Goal: Task Accomplishment & Management: Use online tool/utility

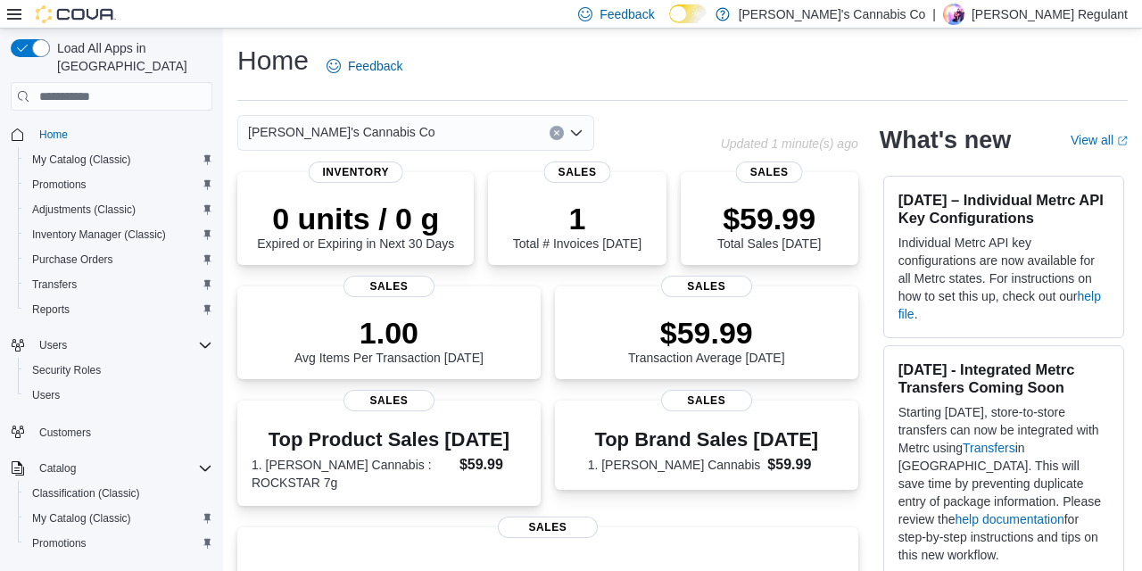
click at [477, 65] on div "Home Feedback" at bounding box center [682, 66] width 890 height 46
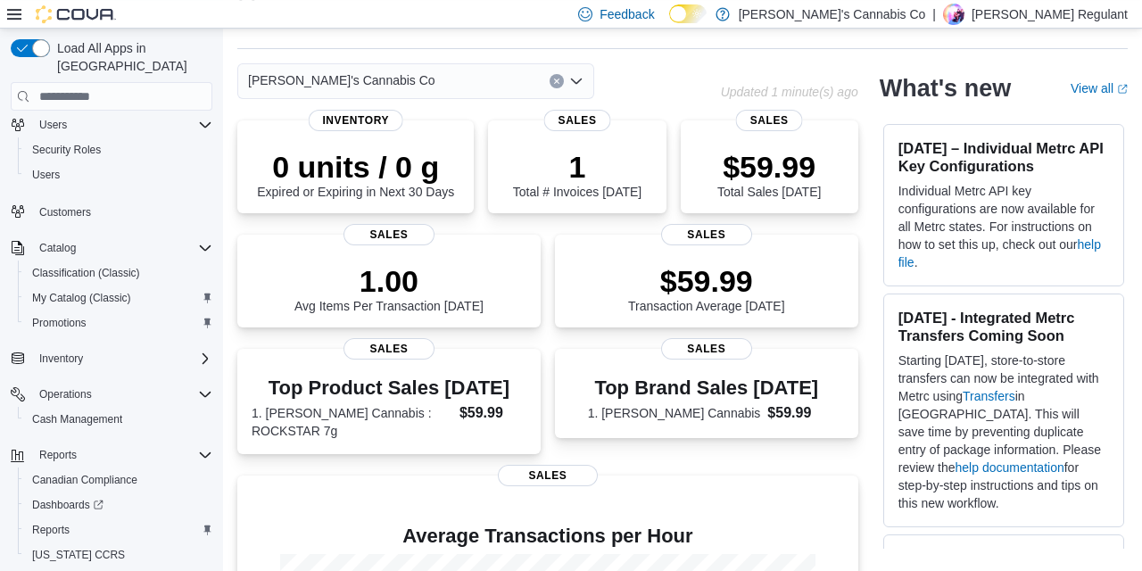
scroll to position [248, 0]
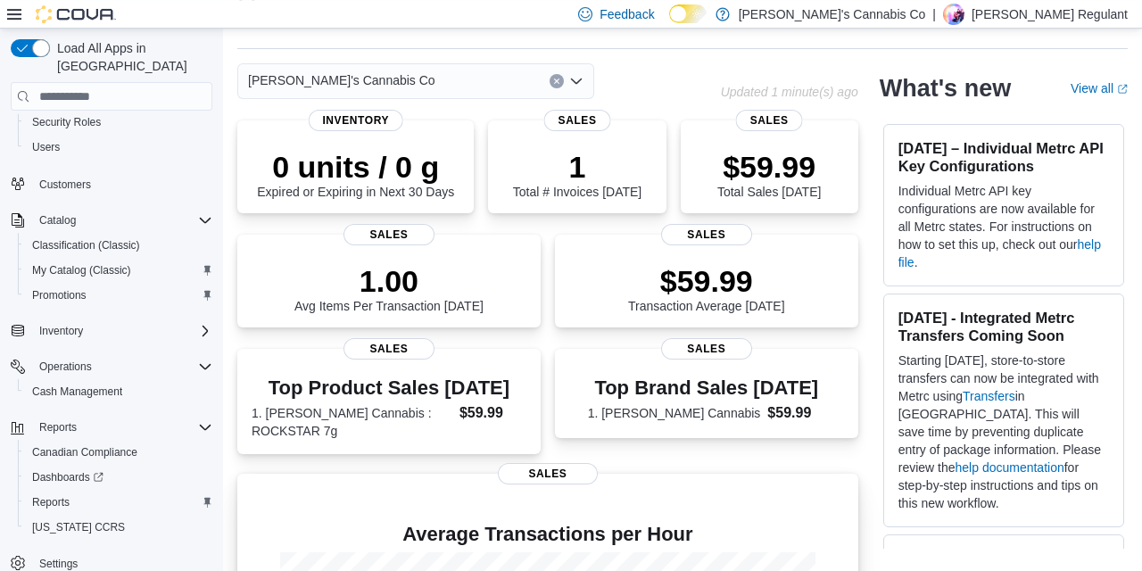
click at [320, 501] on p at bounding box center [548, 505] width 592 height 21
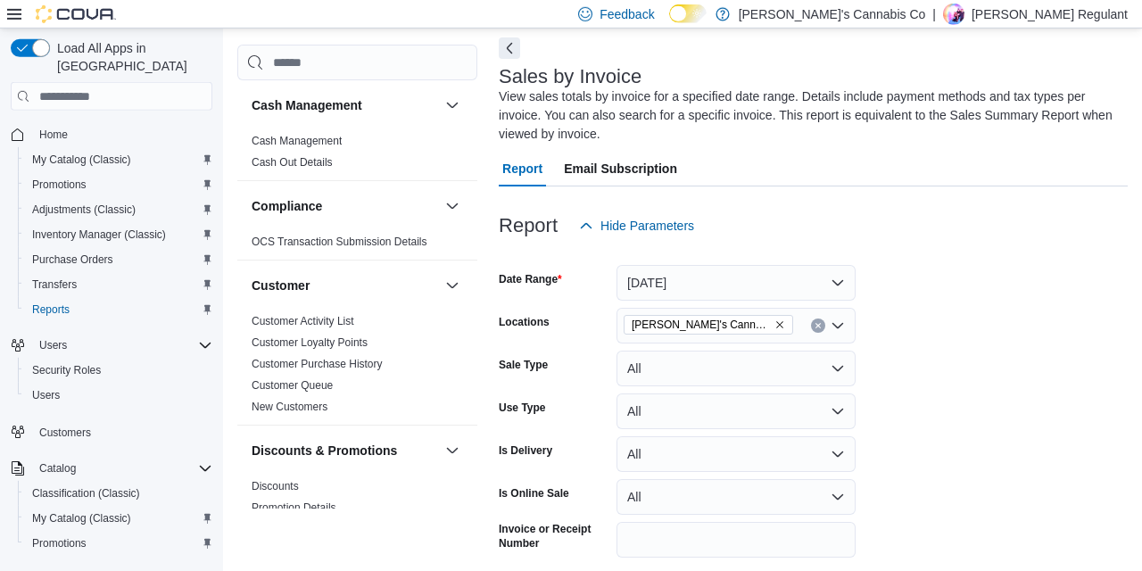
scroll to position [79, 0]
click at [807, 132] on div "View sales totals by invoice for a specified date range. Details include paymen…" at bounding box center [809, 115] width 620 height 56
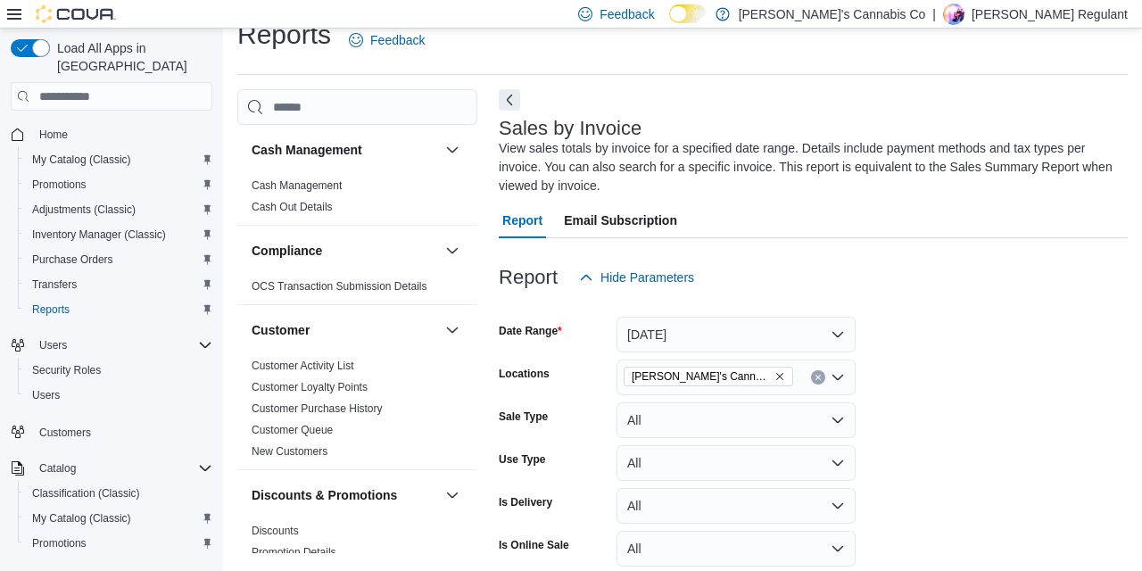
scroll to position [24, 0]
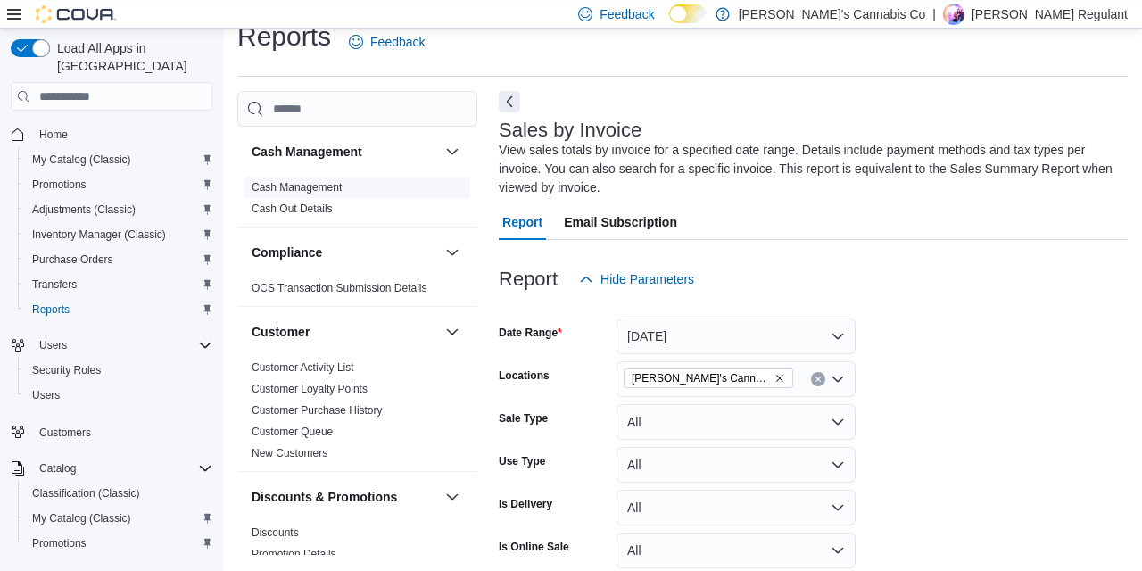
click at [299, 189] on link "Cash Management" at bounding box center [297, 187] width 90 height 12
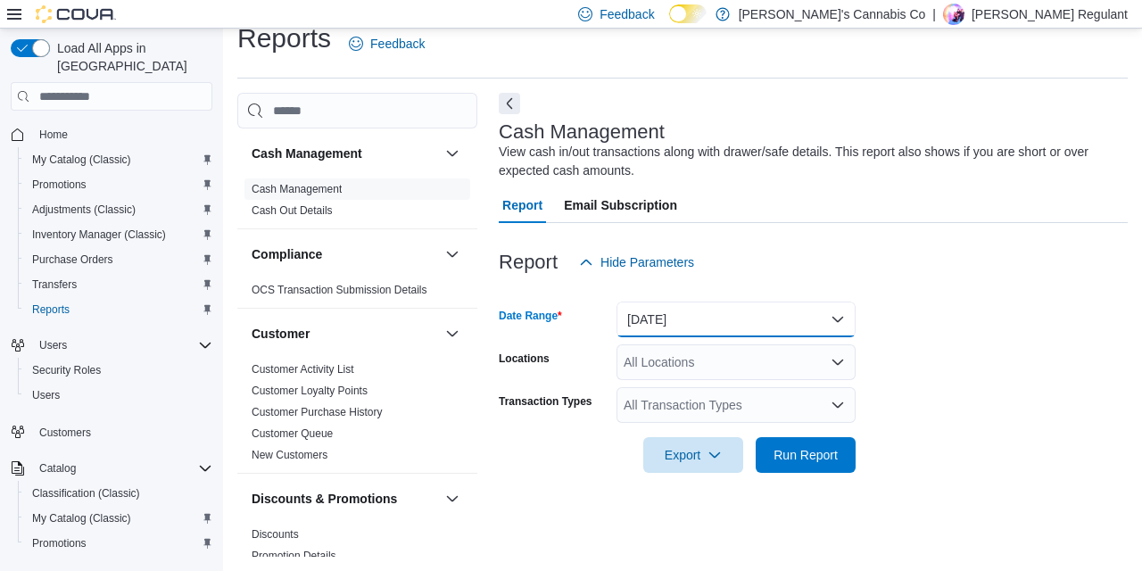
click at [692, 321] on button "Today" at bounding box center [735, 320] width 239 height 36
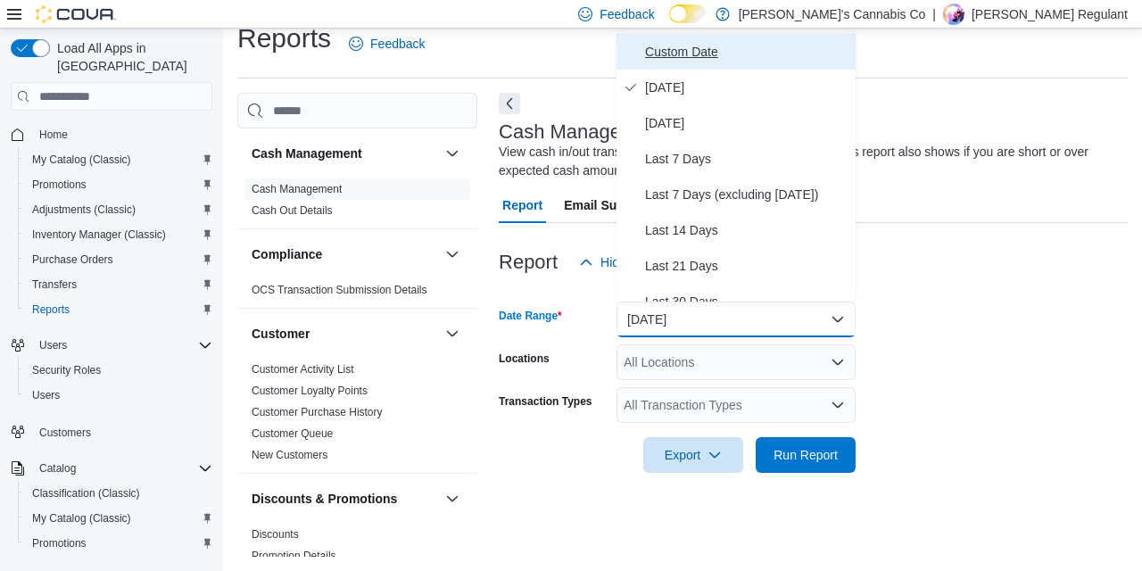
click at [706, 50] on span "Custom Date" at bounding box center [746, 51] width 203 height 21
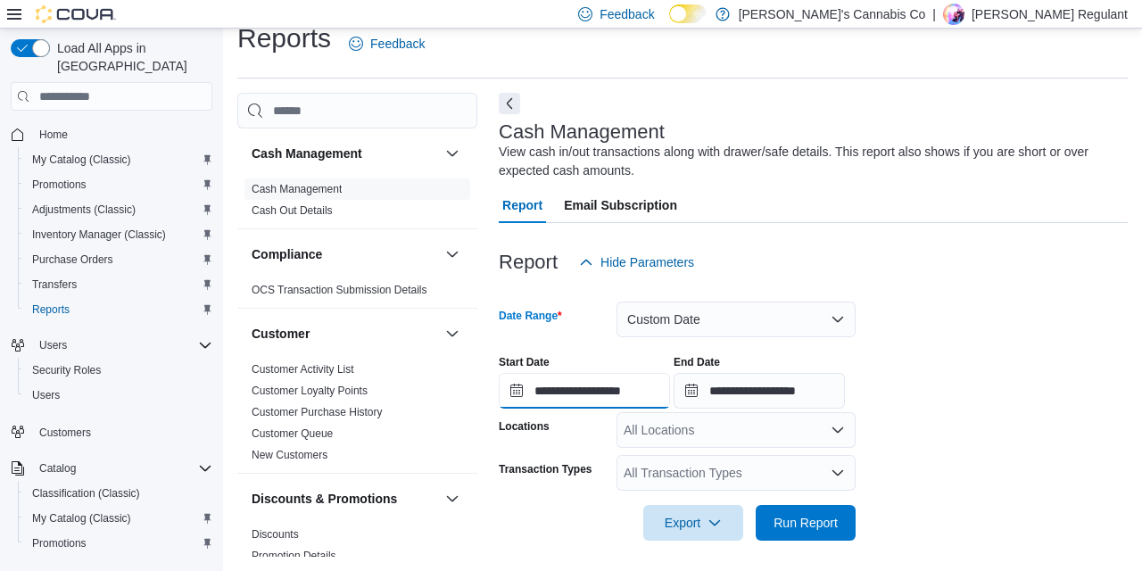
click at [611, 384] on input "**********" at bounding box center [584, 391] width 171 height 36
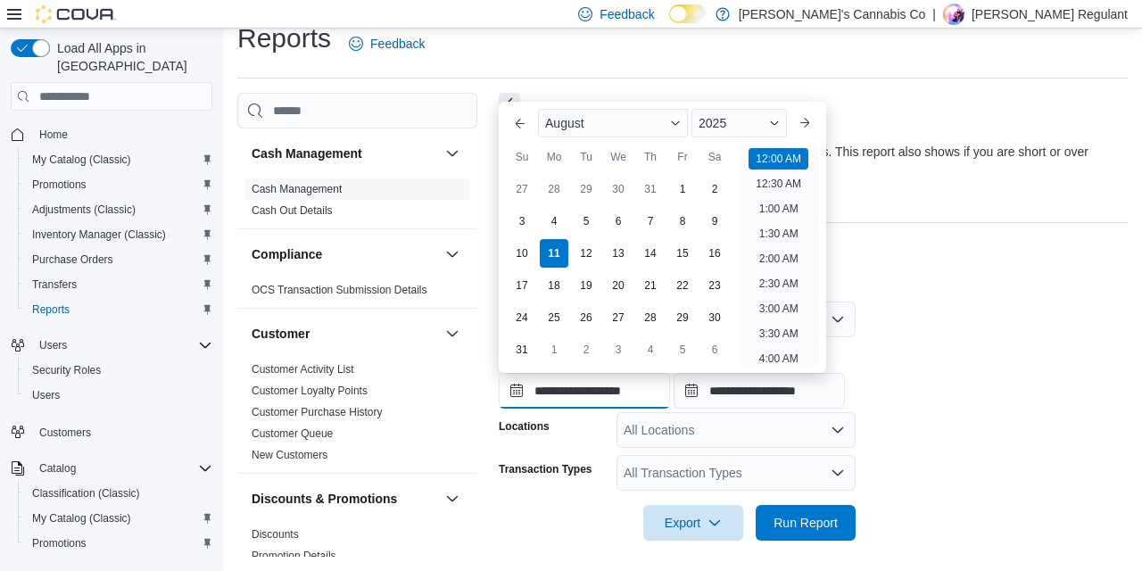
scroll to position [55, 0]
click at [657, 216] on div "7" at bounding box center [649, 220] width 31 height 31
type input "**********"
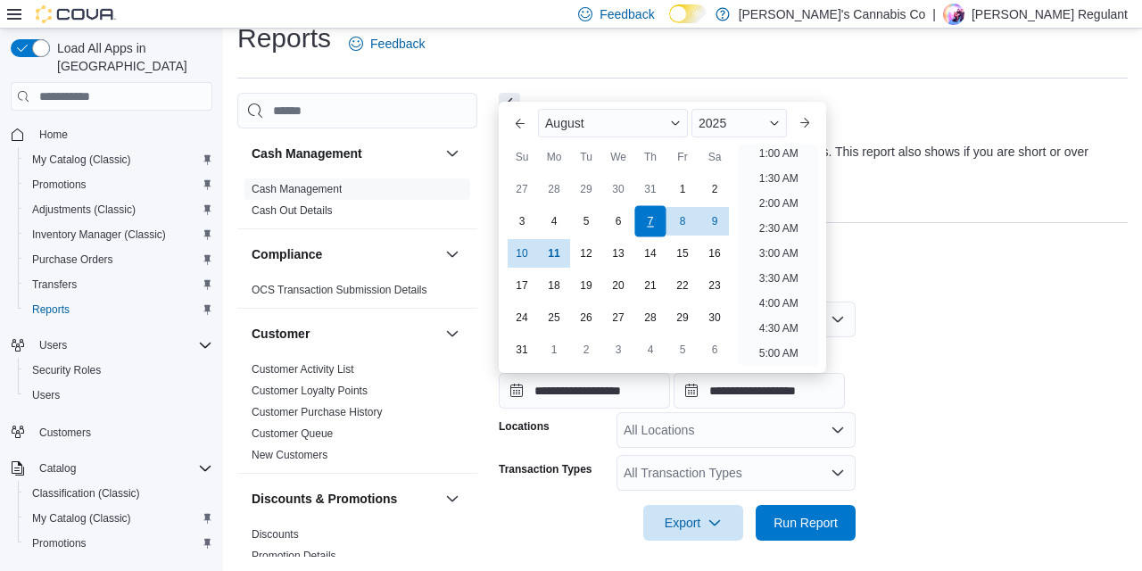
scroll to position [4, 0]
click at [751, 387] on input "**********" at bounding box center [759, 391] width 171 height 36
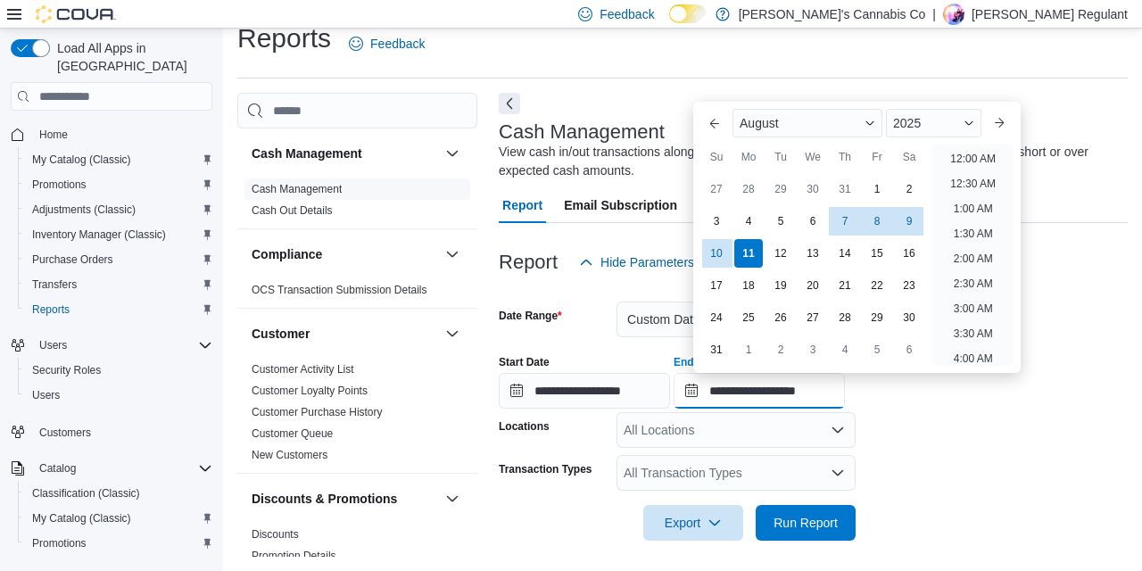
scroll to position [981, 0]
click at [720, 254] on div "10" at bounding box center [715, 252] width 31 height 31
type input "**********"
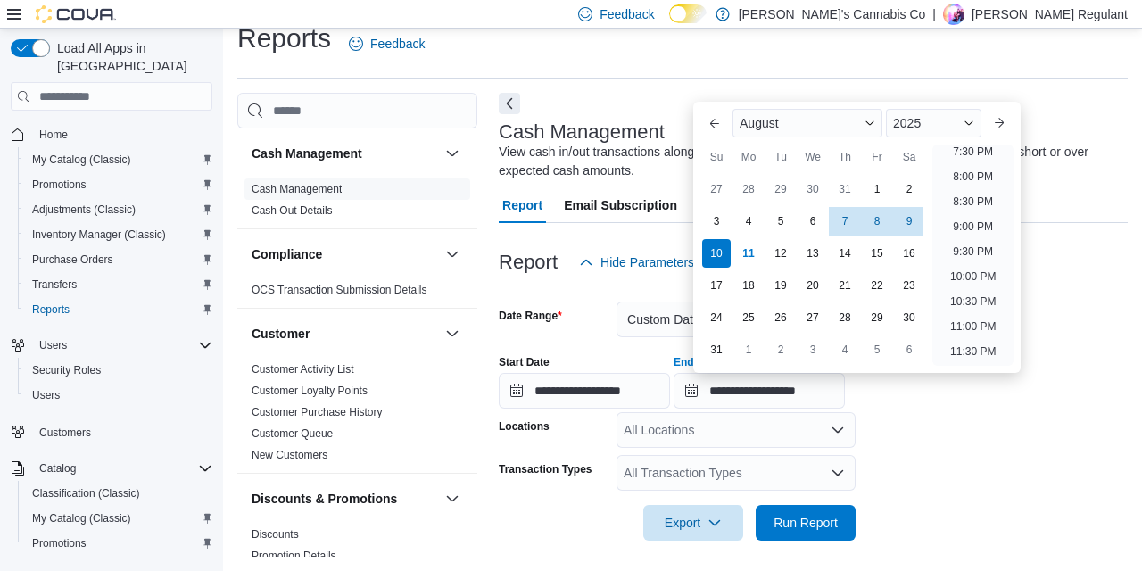
click at [914, 470] on form "**********" at bounding box center [813, 410] width 629 height 260
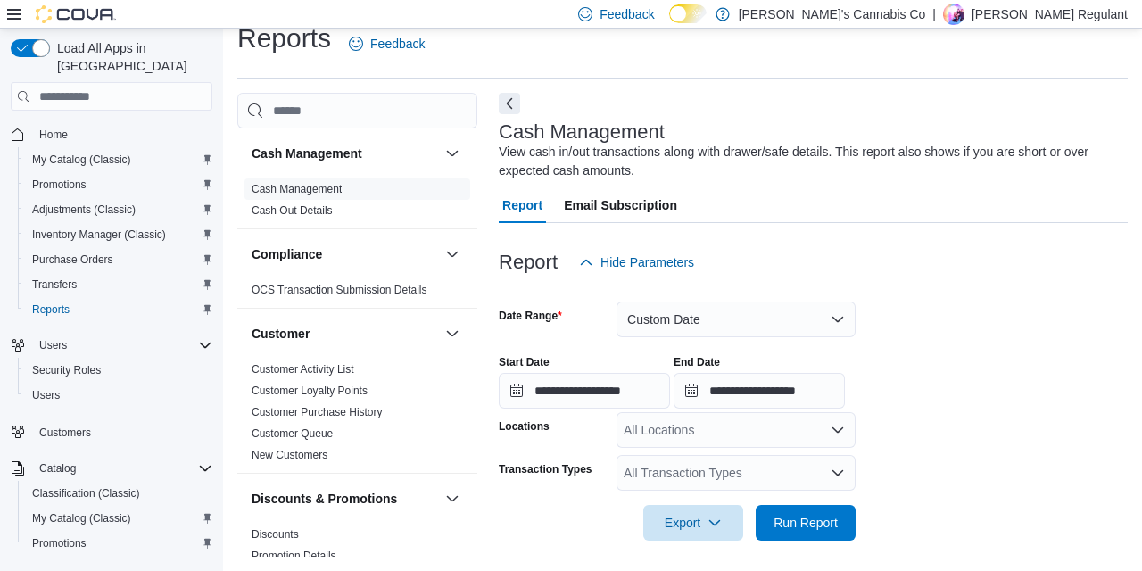
click at [775, 417] on div "All Locations" at bounding box center [735, 430] width 239 height 36
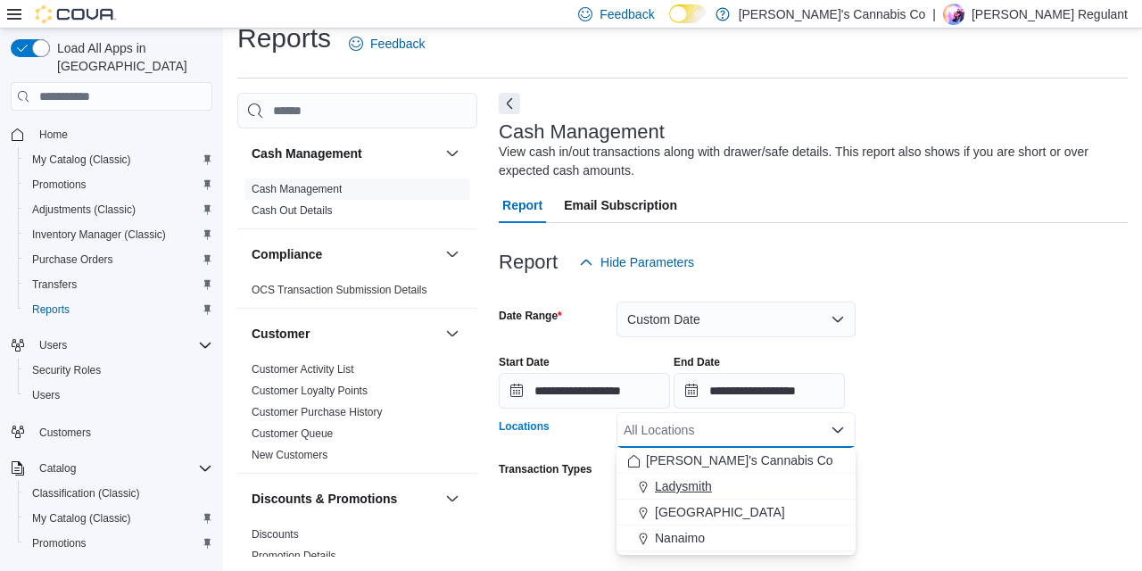
click at [699, 492] on span "Ladysmith" at bounding box center [683, 486] width 57 height 18
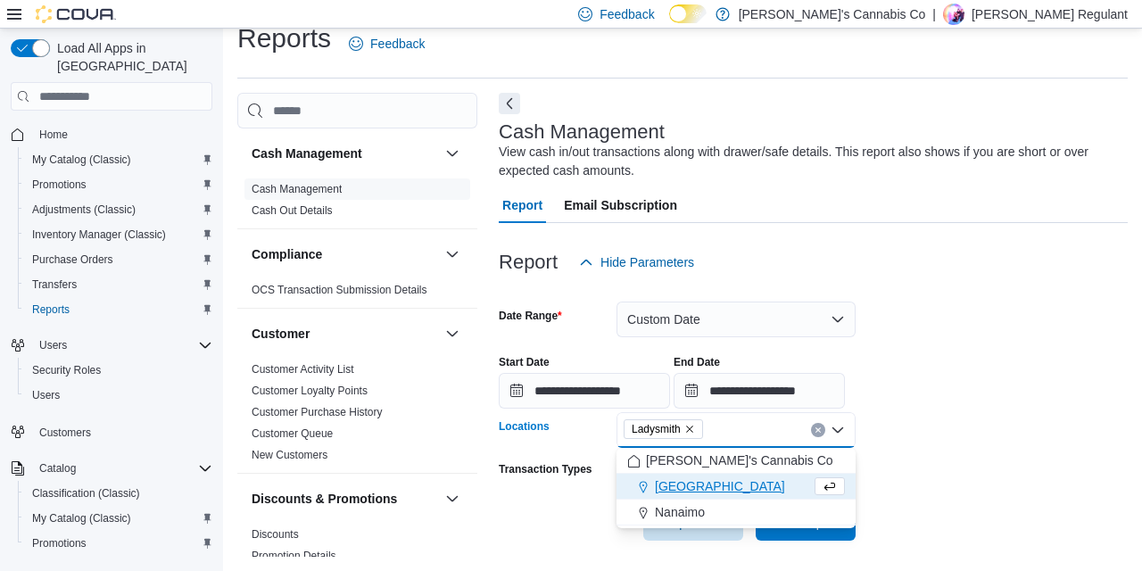
click at [978, 533] on form "**********" at bounding box center [813, 410] width 629 height 260
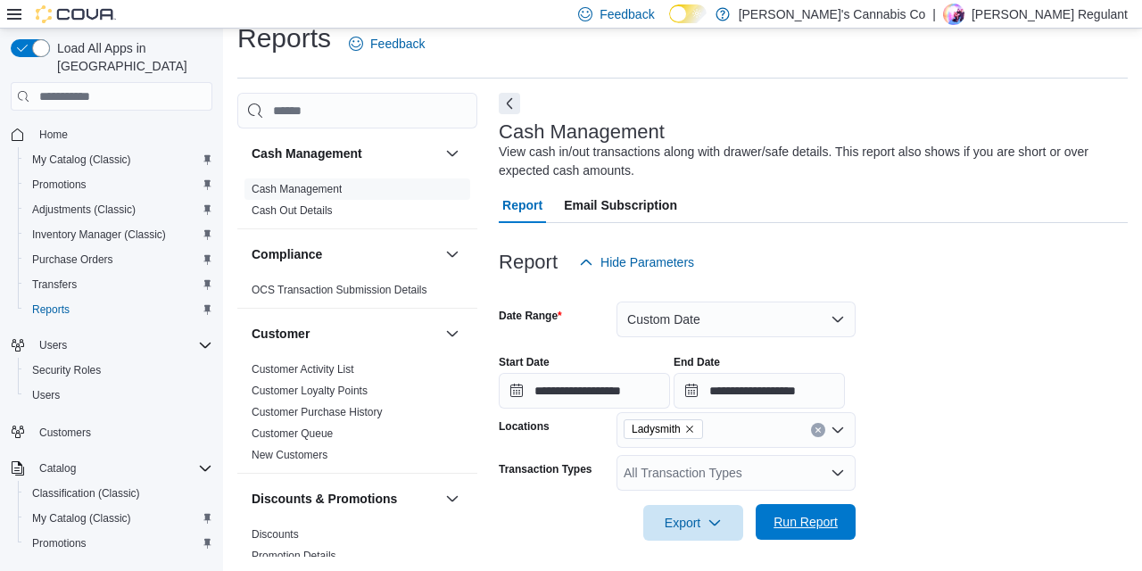
click at [823, 510] on span "Run Report" at bounding box center [805, 522] width 79 height 36
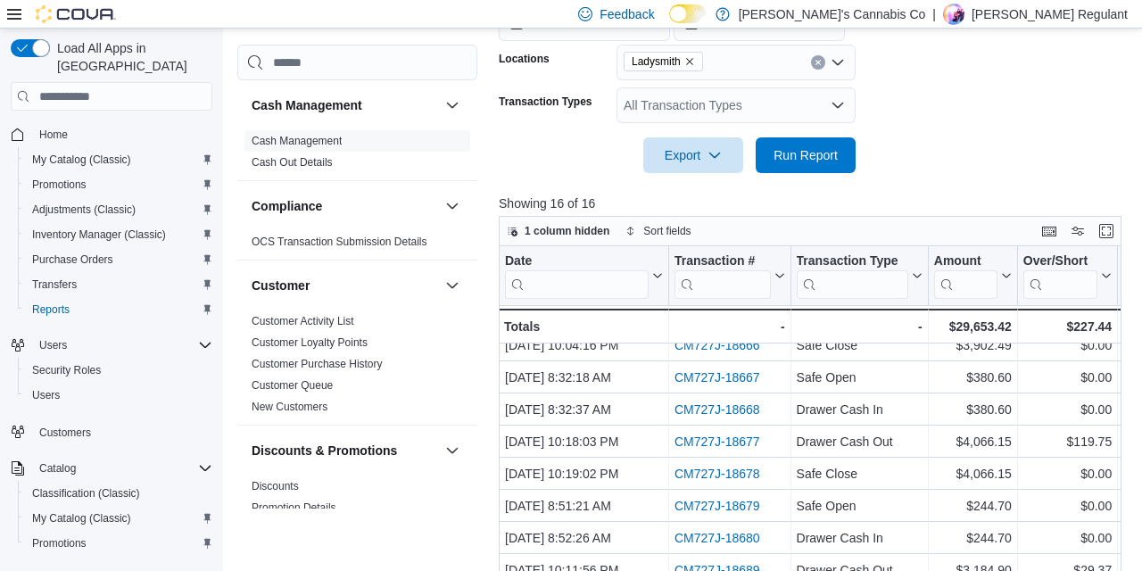
scroll to position [112, 0]
click at [15, 21] on div at bounding box center [61, 14] width 109 height 18
click at [12, 14] on icon at bounding box center [14, 14] width 14 height 11
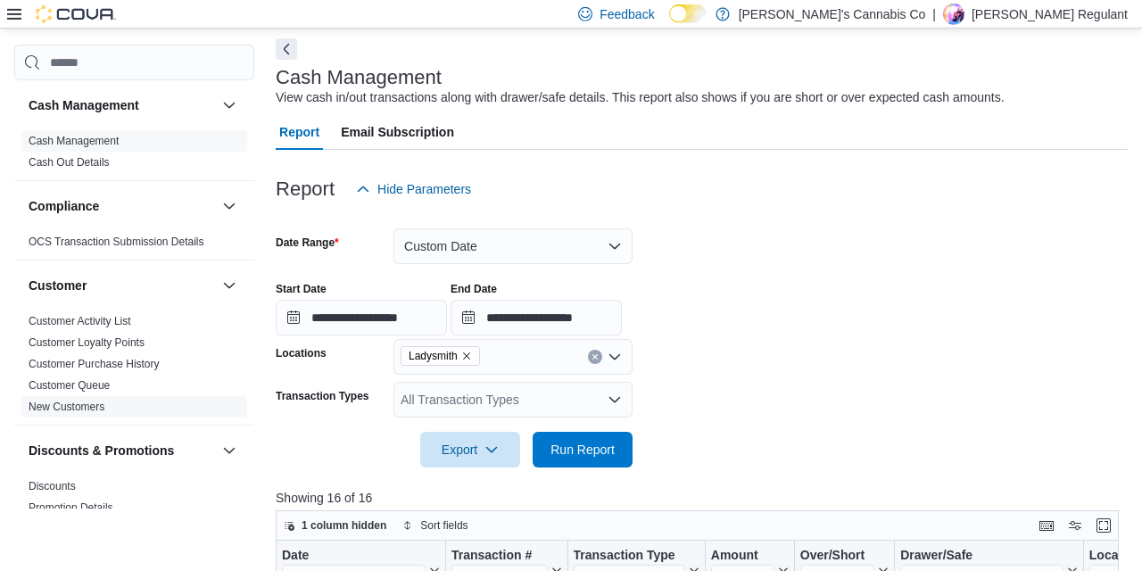
scroll to position [0, 0]
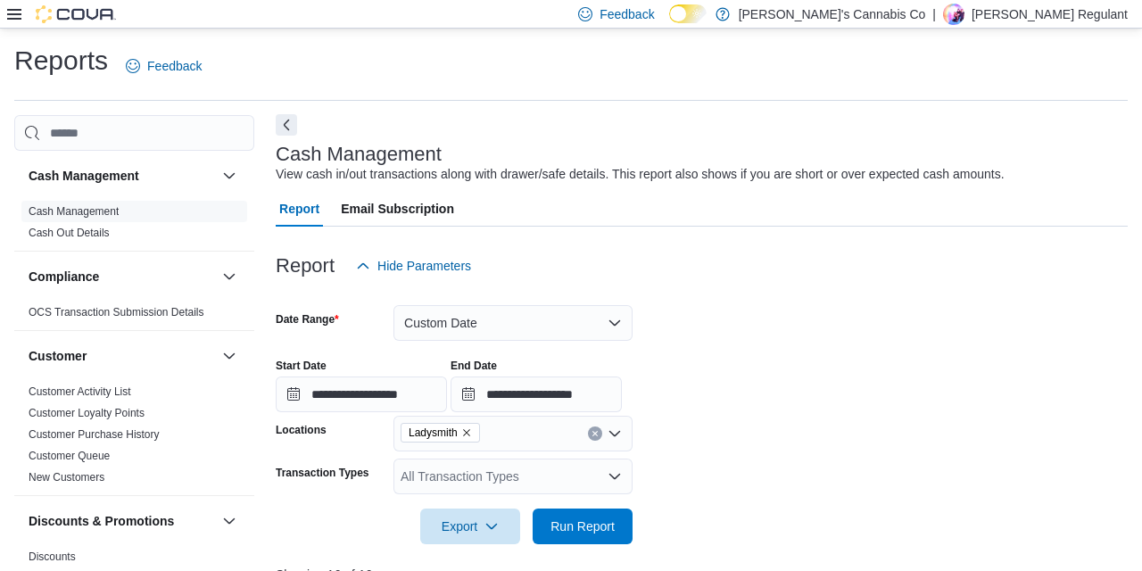
click at [283, 121] on button "Next" at bounding box center [286, 124] width 21 height 21
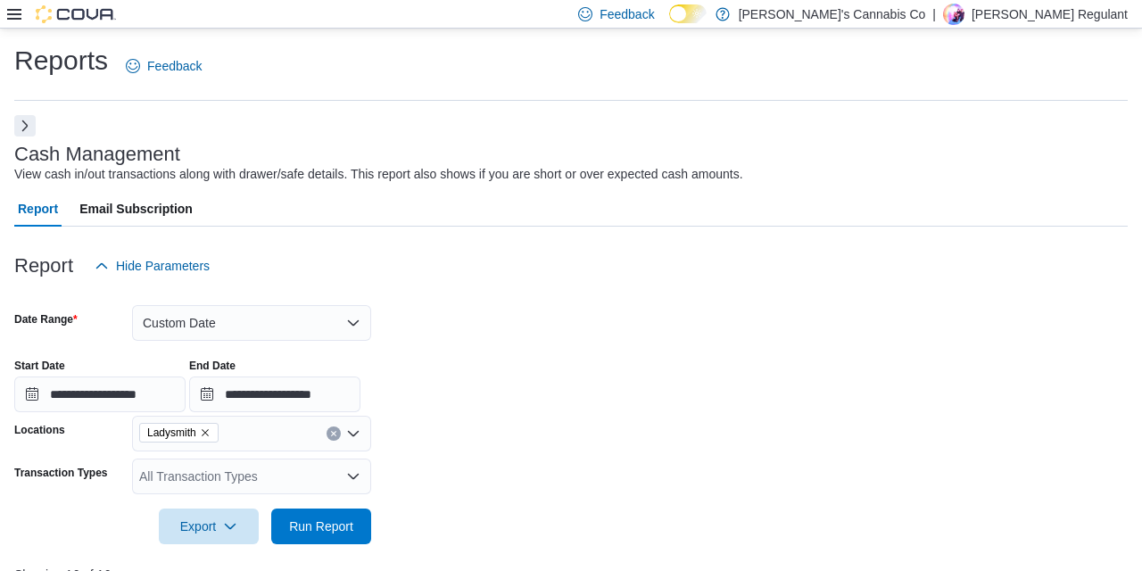
click at [525, 236] on div at bounding box center [570, 237] width 1113 height 21
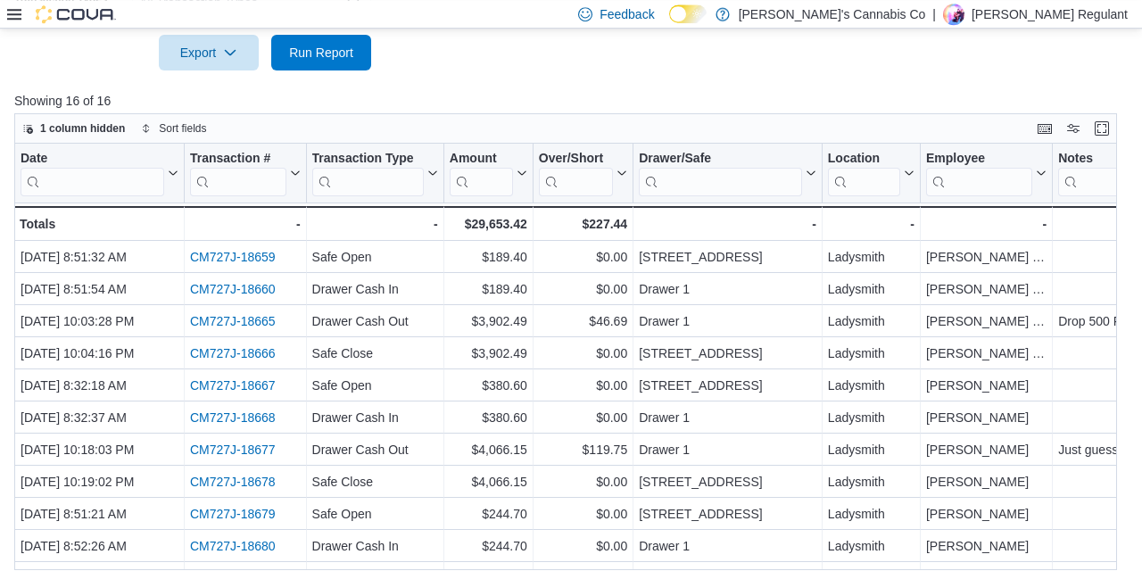
scroll to position [475, 0]
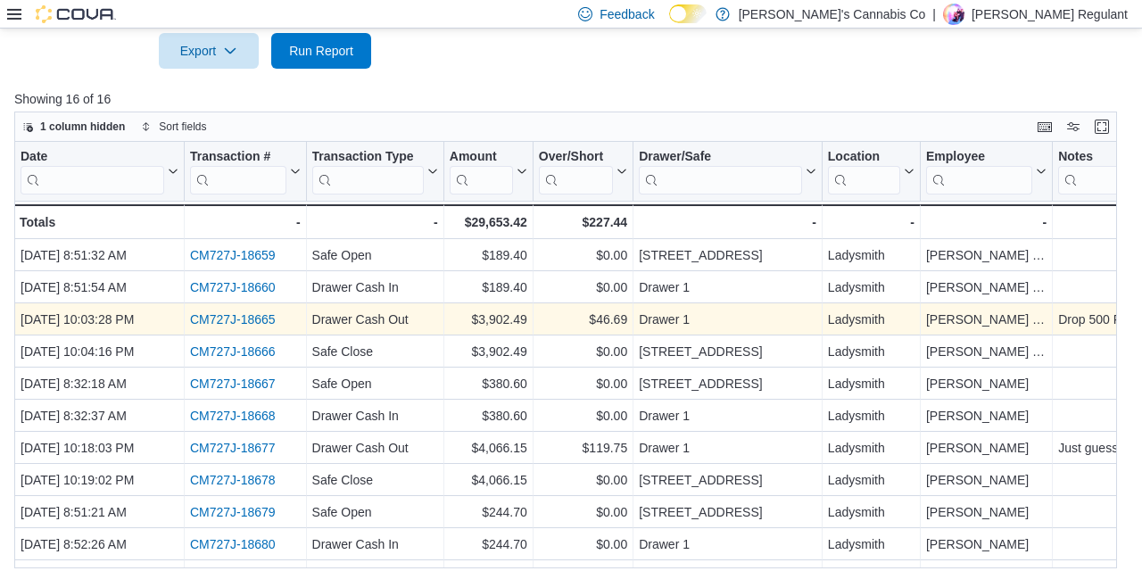
click at [246, 319] on link "CM727J-18665" at bounding box center [233, 319] width 86 height 14
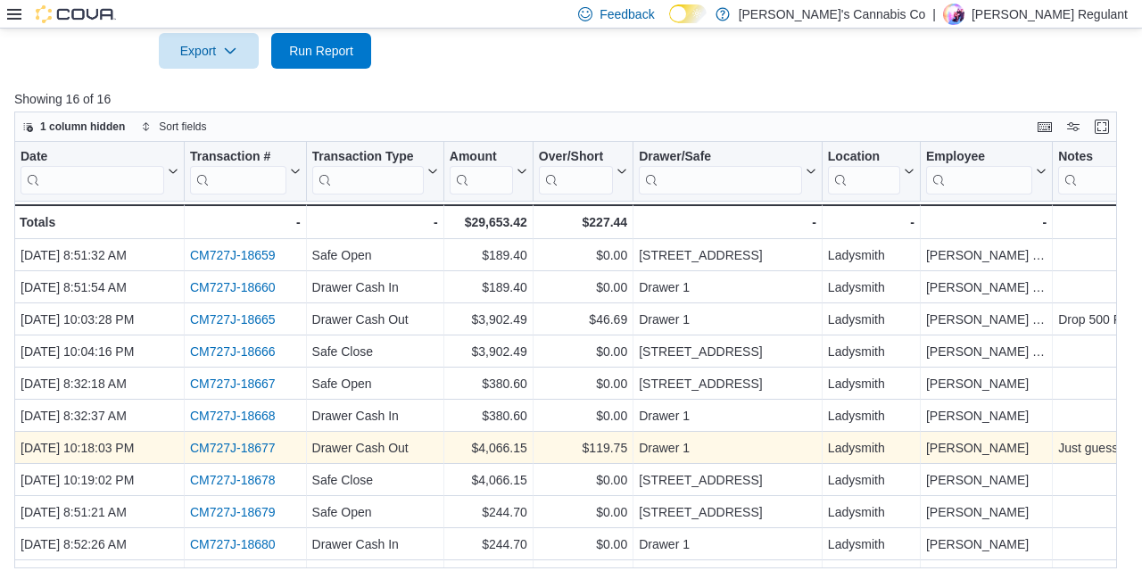
click at [259, 447] on link "CM727J-18677" at bounding box center [233, 448] width 86 height 14
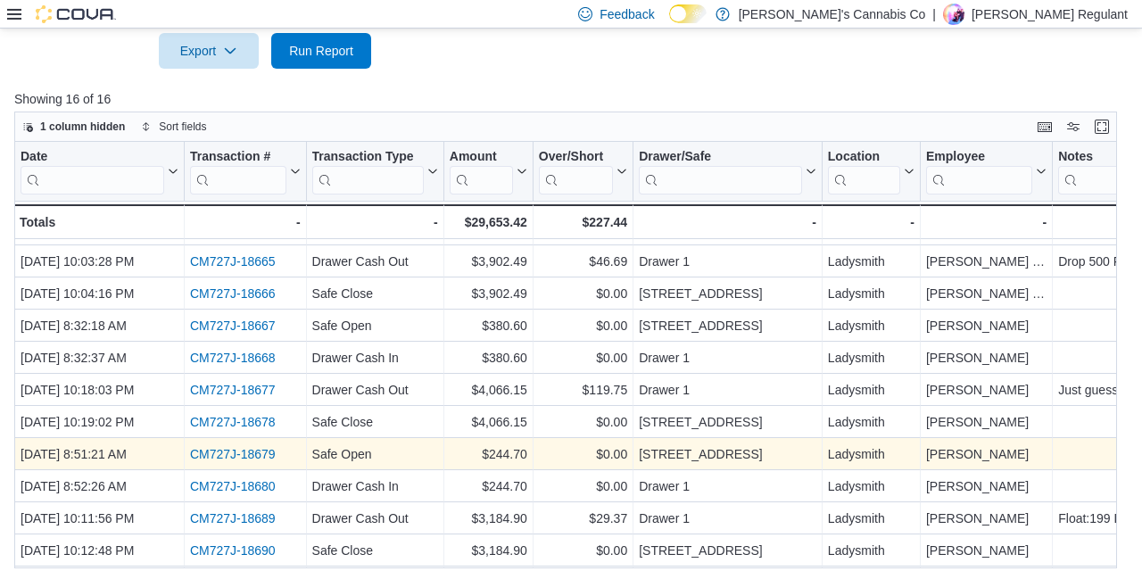
scroll to position [63, 0]
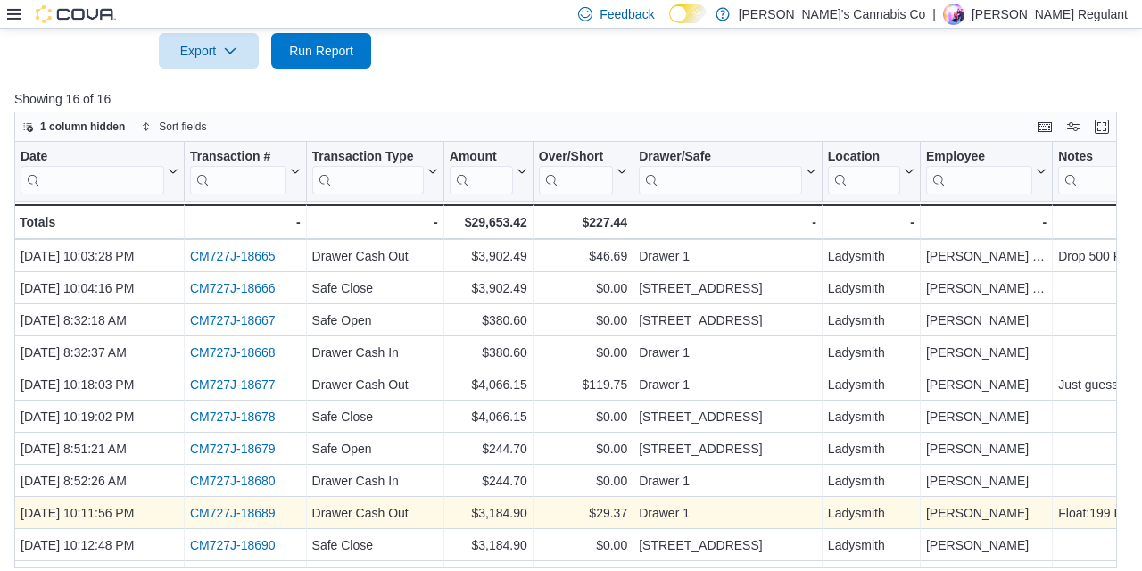
click at [242, 510] on link "CM727J-18689" at bounding box center [233, 513] width 86 height 14
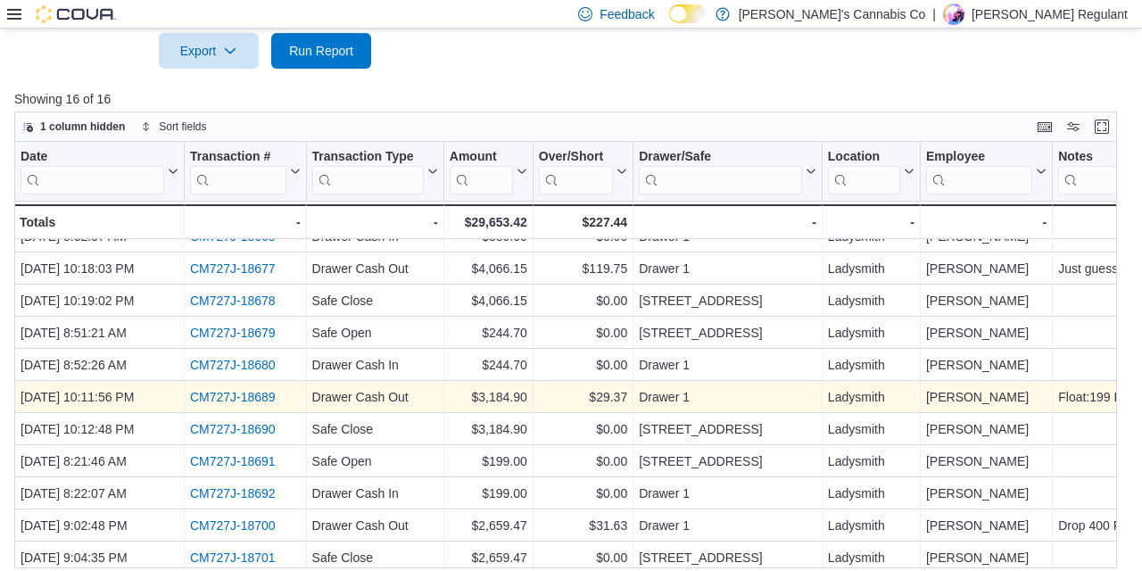
scroll to position [180, 0]
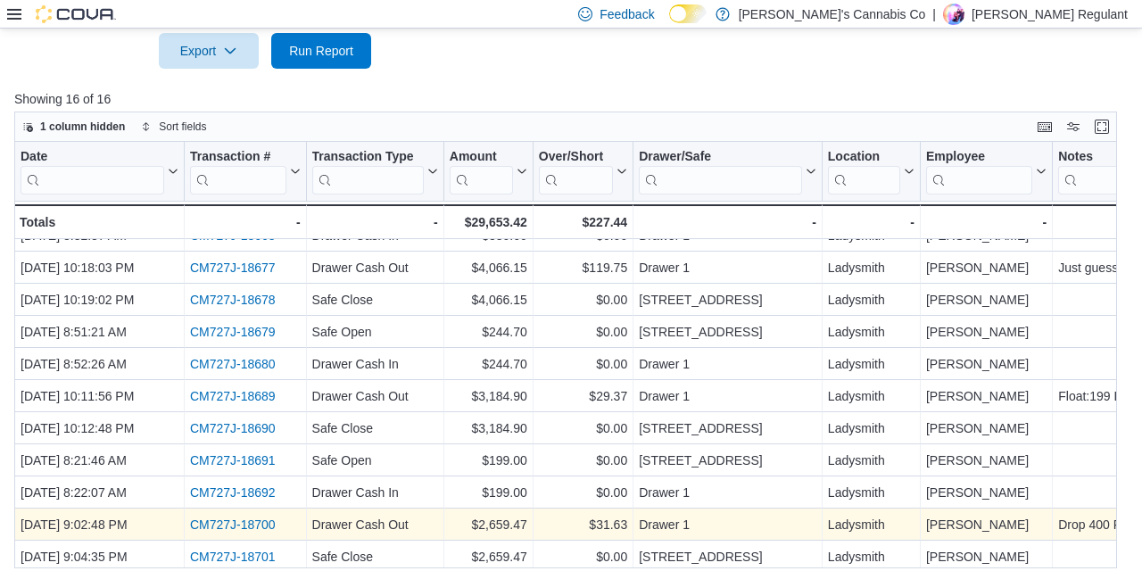
click at [242, 524] on link "CM727J-18700" at bounding box center [233, 524] width 86 height 14
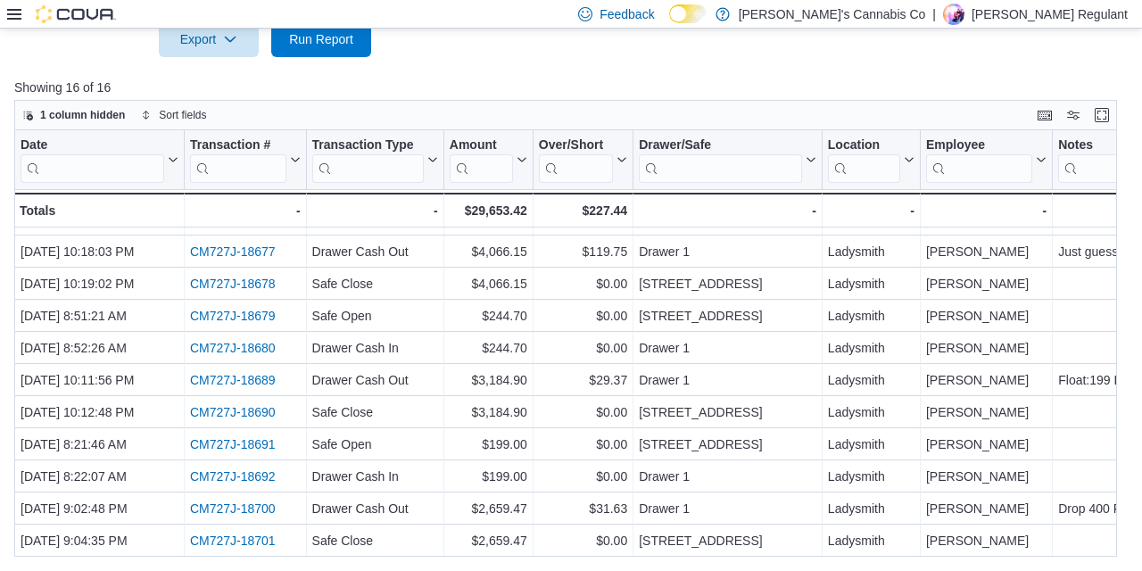
scroll to position [0, 0]
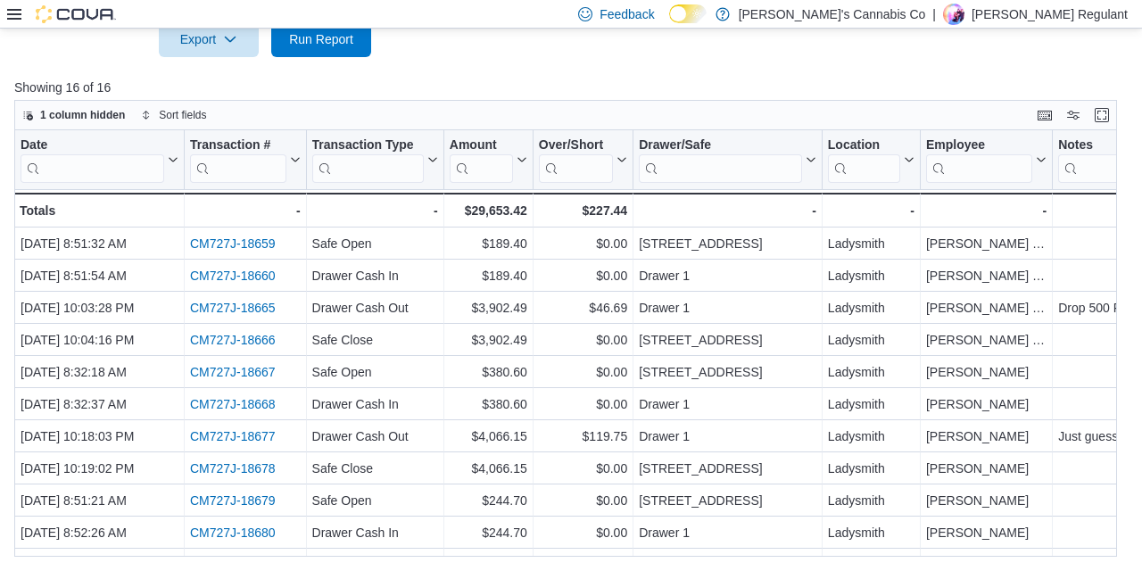
click at [22, 4] on div at bounding box center [61, 14] width 109 height 28
click at [10, 18] on icon at bounding box center [14, 14] width 14 height 11
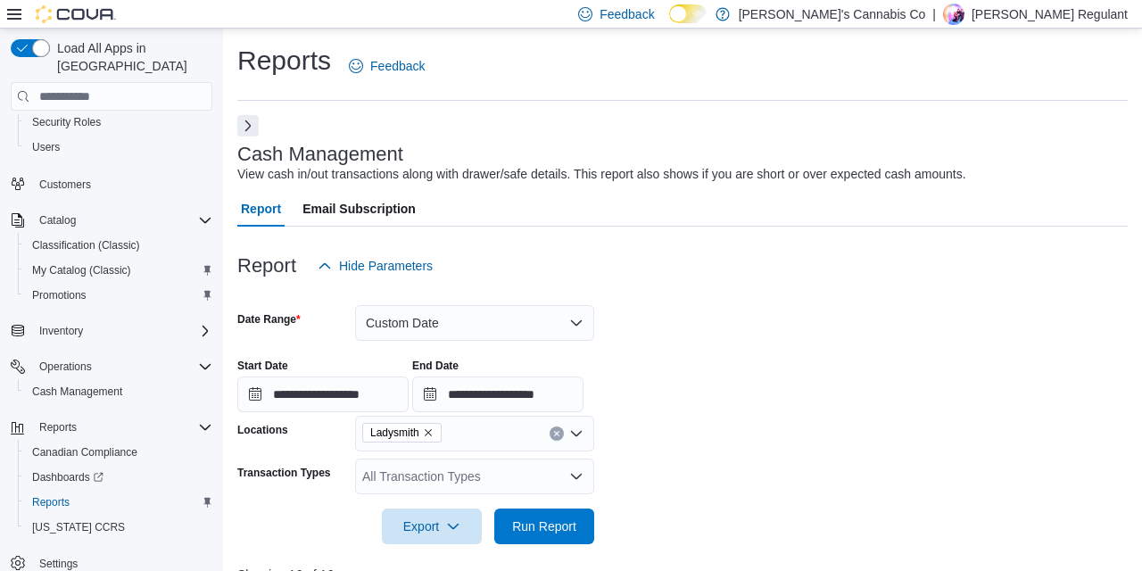
click at [21, 14] on icon at bounding box center [14, 14] width 14 height 11
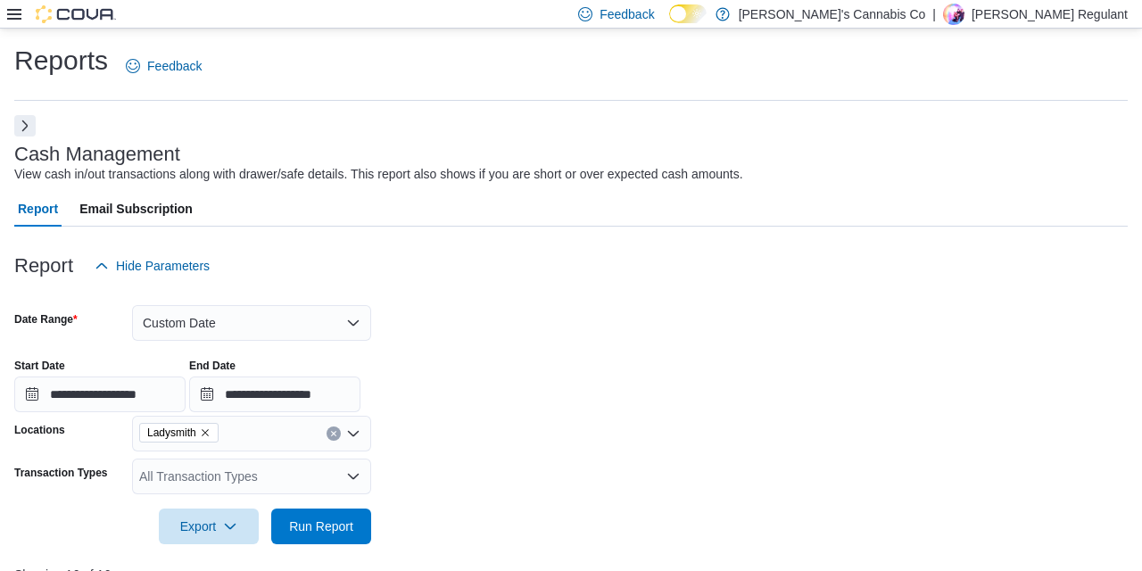
click at [15, 11] on icon at bounding box center [14, 14] width 14 height 11
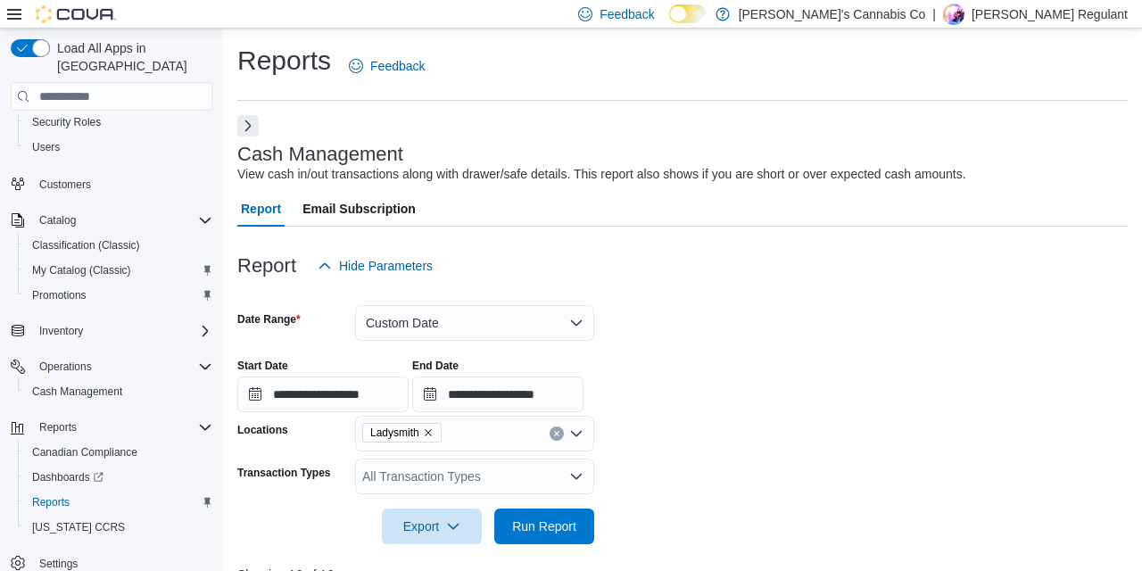
click at [17, 5] on div at bounding box center [61, 14] width 109 height 18
click at [19, 10] on icon at bounding box center [14, 14] width 14 height 11
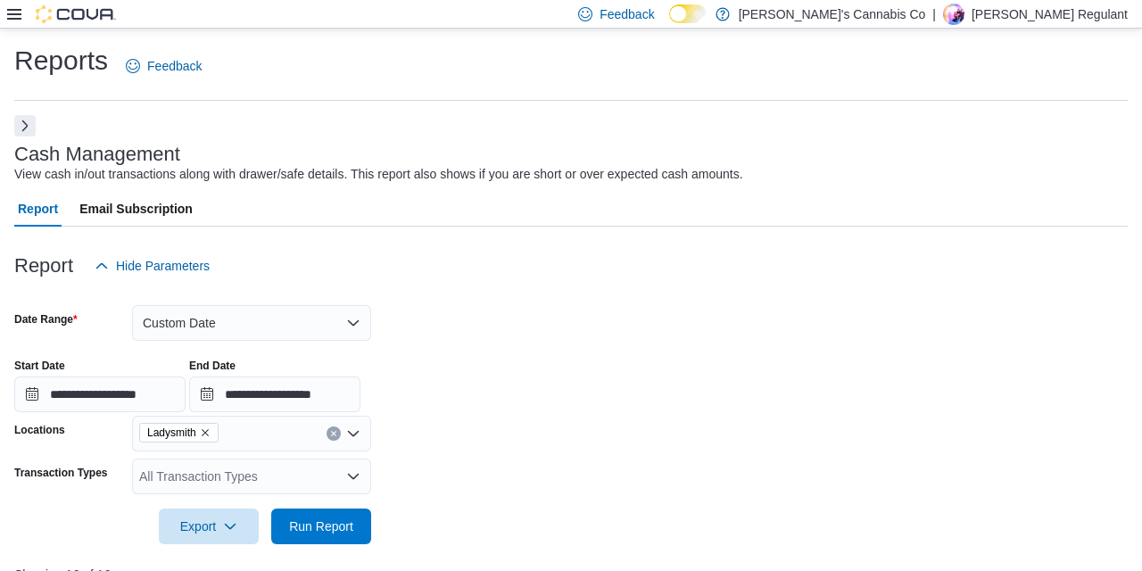
click at [18, 15] on icon at bounding box center [14, 14] width 14 height 11
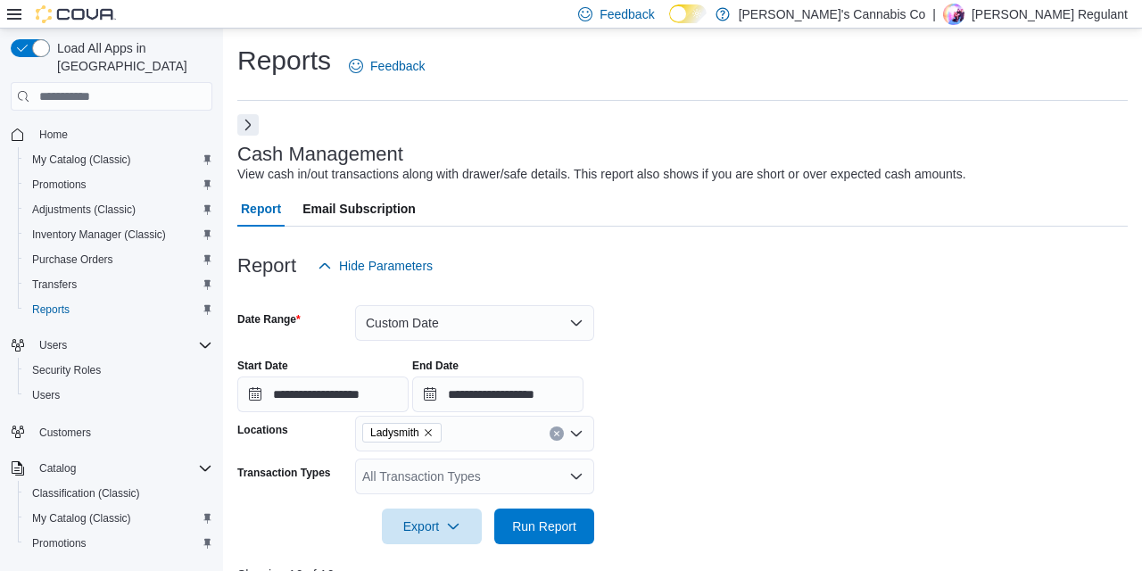
click at [240, 125] on button "Next" at bounding box center [247, 124] width 21 height 21
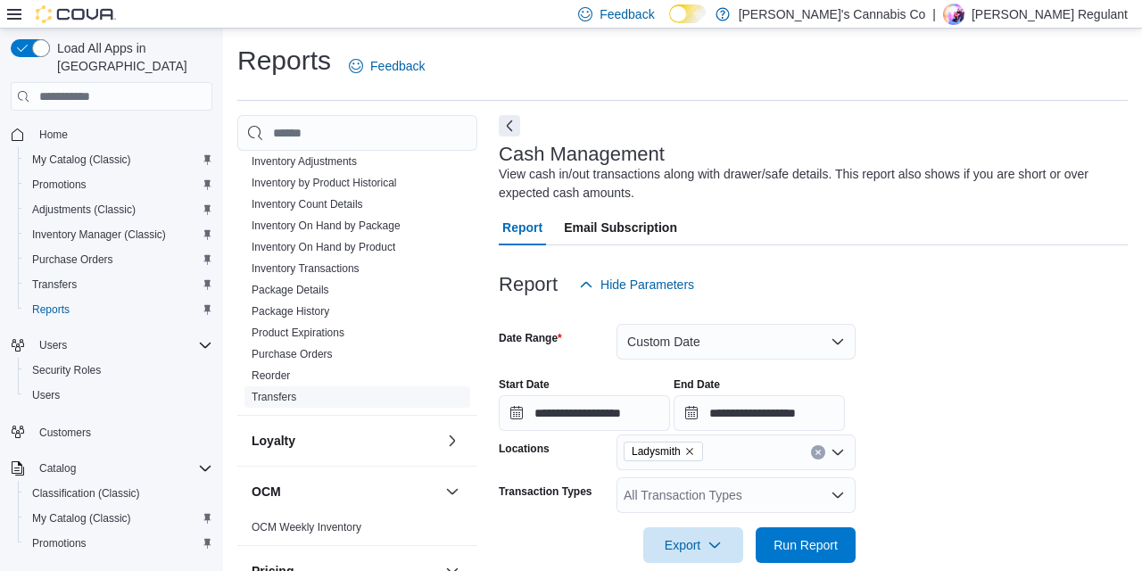
scroll to position [639, 0]
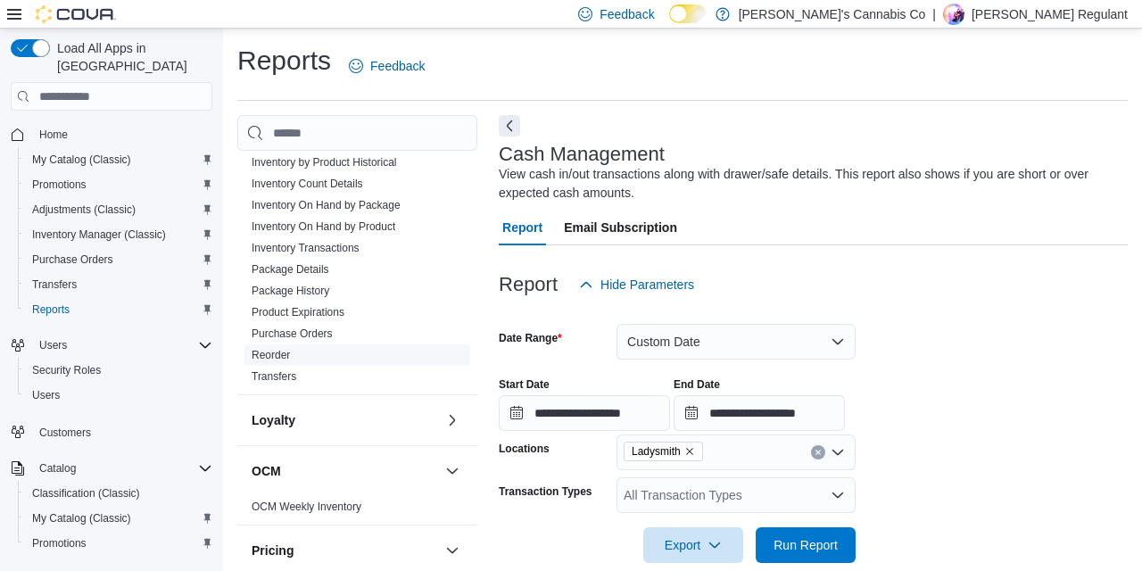
click at [284, 351] on link "Reorder" at bounding box center [271, 355] width 38 height 12
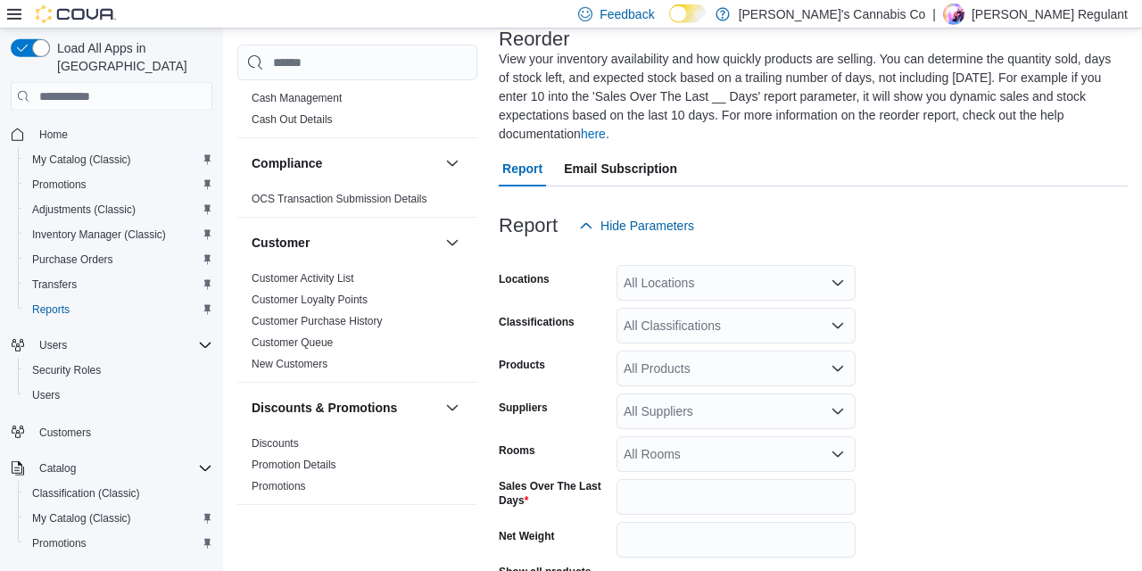
scroll to position [116, 0]
click at [673, 277] on div "All Locations" at bounding box center [735, 282] width 239 height 36
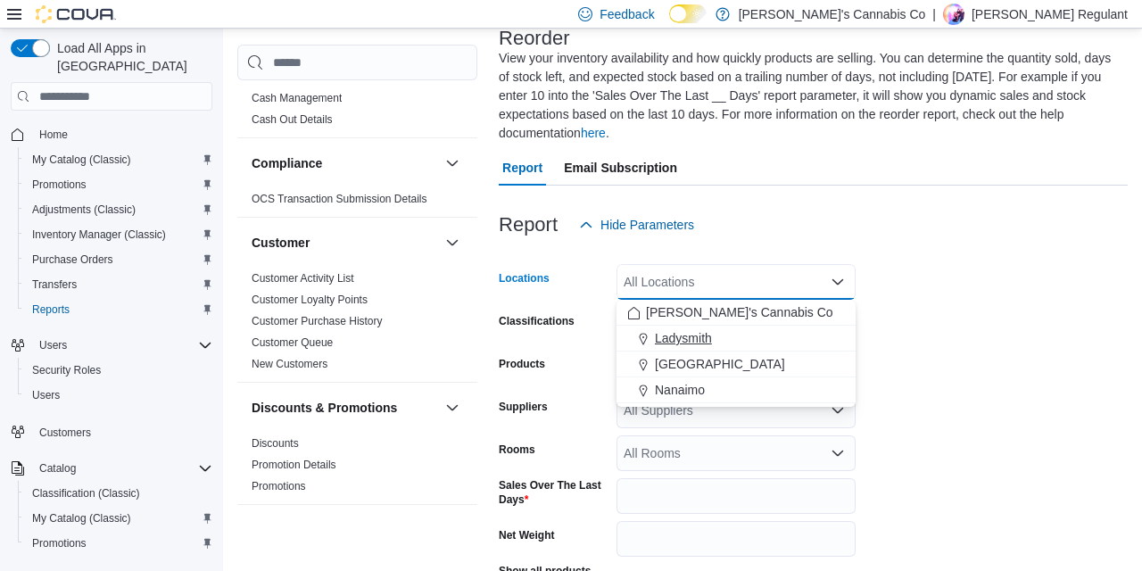
click at [707, 343] on span "Ladysmith" at bounding box center [683, 338] width 57 height 18
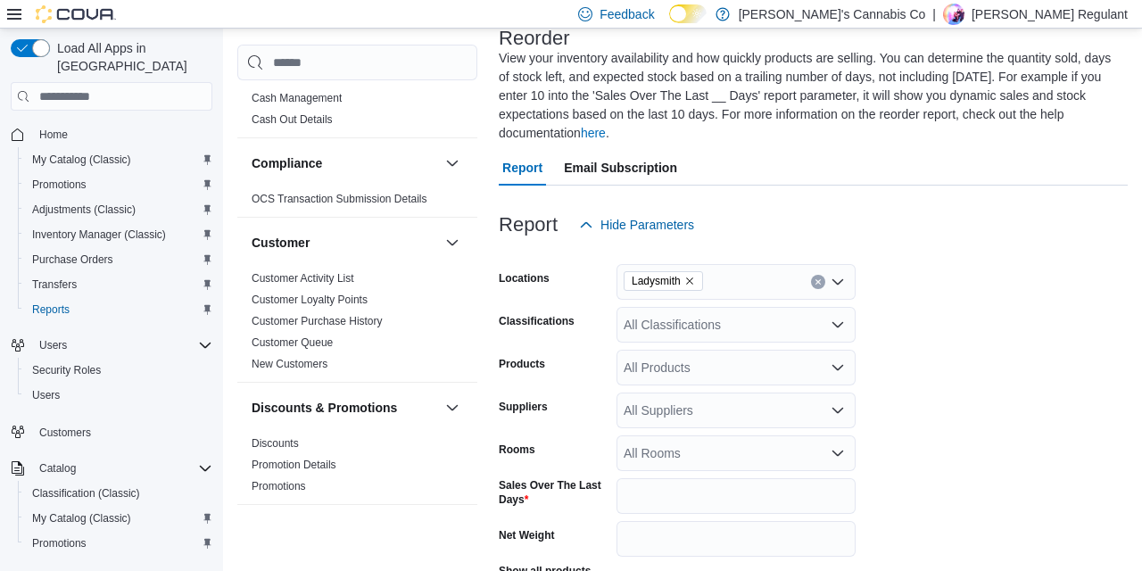
click at [953, 181] on div "Report Email Subscription" at bounding box center [813, 168] width 629 height 36
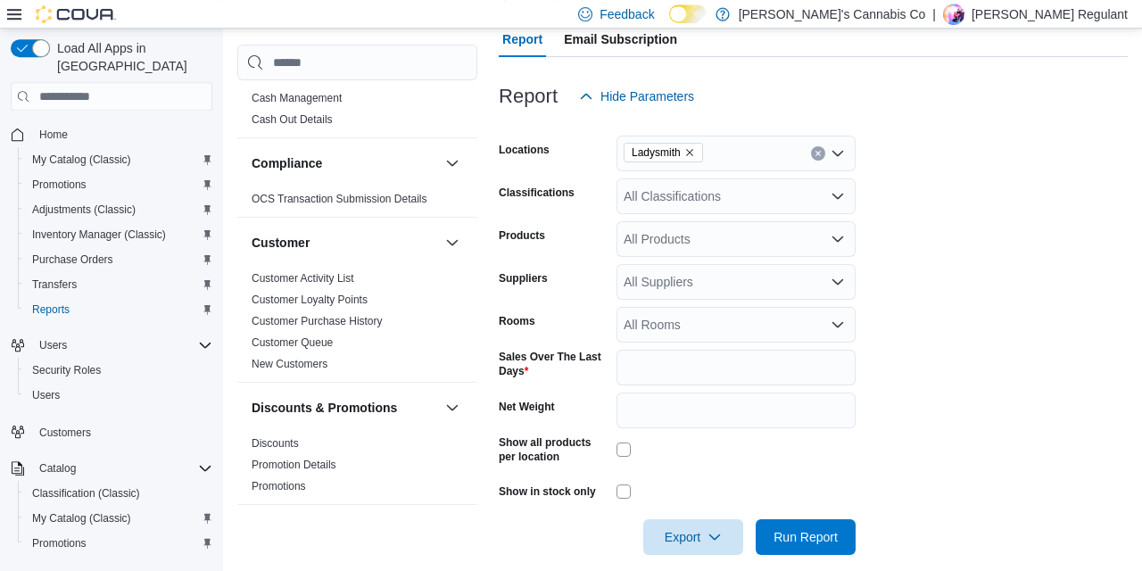
scroll to position [264, 0]
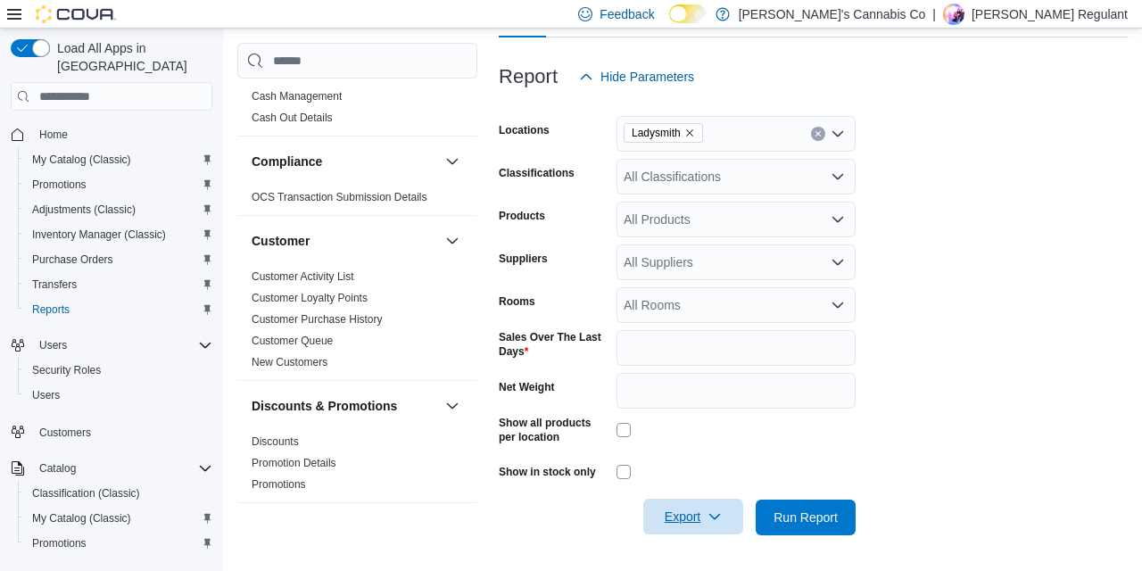
click at [709, 518] on icon "button" at bounding box center [714, 516] width 14 height 14
click at [981, 489] on div at bounding box center [813, 492] width 629 height 14
click at [727, 509] on span "Export" at bounding box center [693, 517] width 79 height 36
click at [710, 408] on span "Export to Excel" at bounding box center [696, 410] width 80 height 14
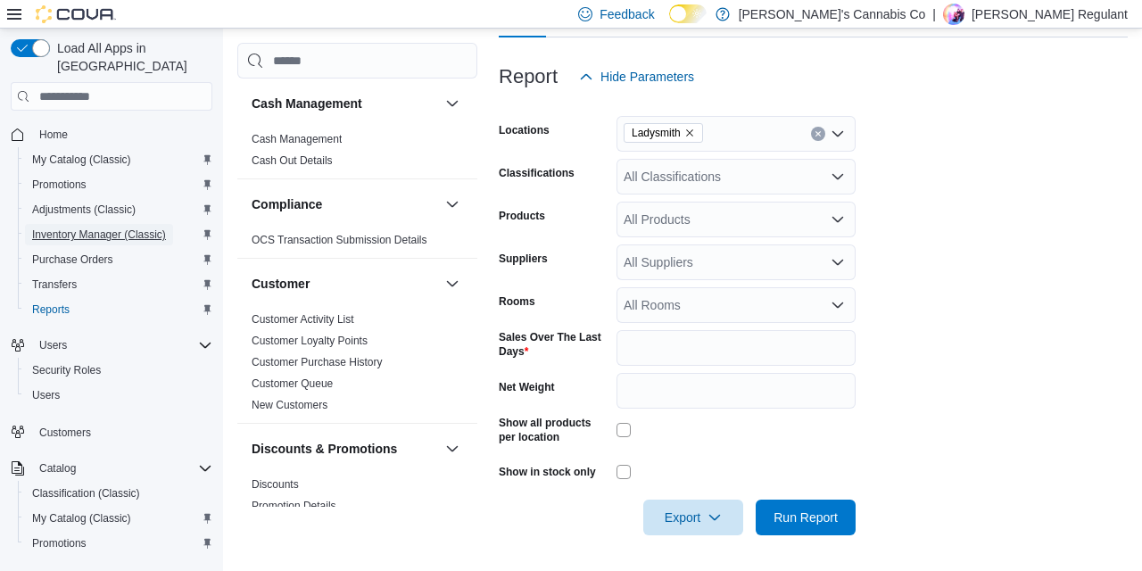
click at [108, 227] on span "Inventory Manager (Classic)" at bounding box center [99, 234] width 134 height 14
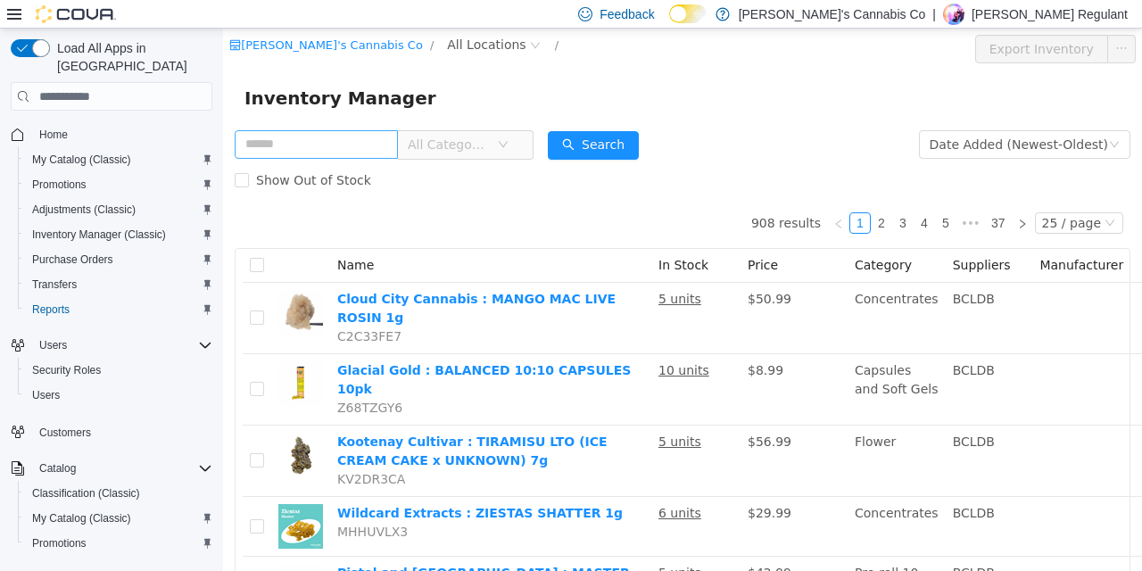
click at [327, 144] on input "text" at bounding box center [316, 144] width 163 height 29
type input "****"
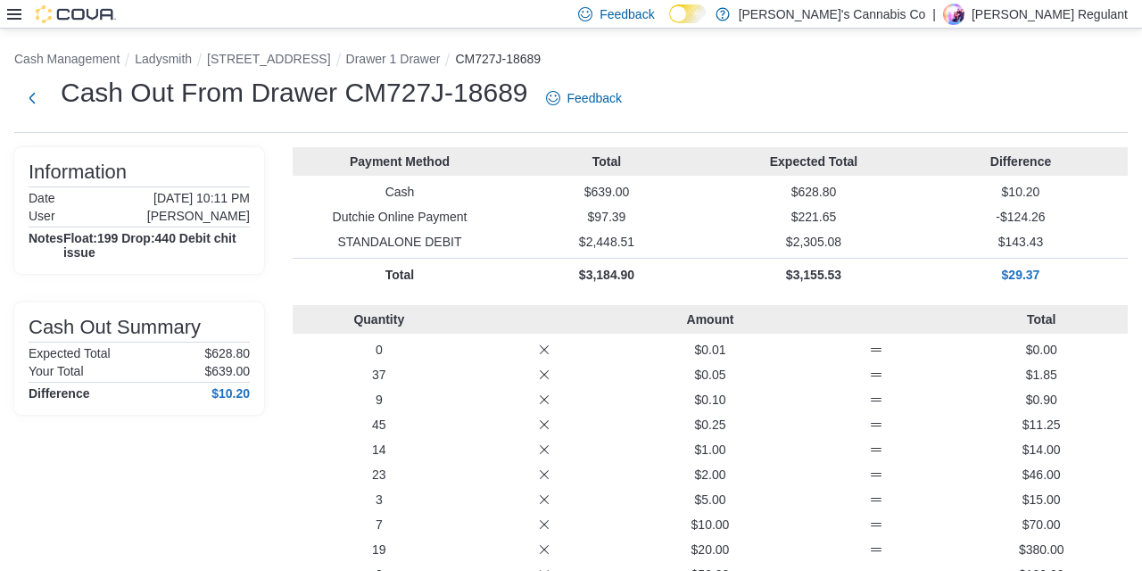
click at [1089, 233] on div "Payment Method Total Expected Total Difference Cash $639.00 $628.80 $10.20 Dutc…" at bounding box center [710, 219] width 835 height 144
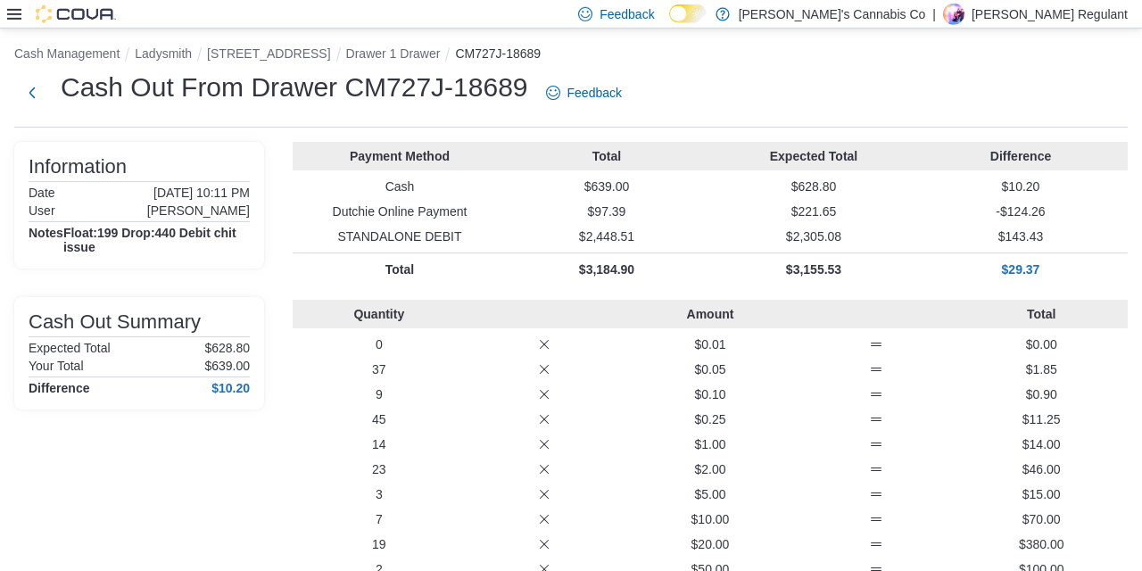
scroll to position [7, 0]
click at [649, 296] on div "Payment Method Total Expected Total Difference Cash $639.00 $628.80 $10.20 Dutc…" at bounding box center [710, 390] width 835 height 501
click at [694, 120] on div "Cash Out From Drawer CM727J-18689 Feedback" at bounding box center [570, 97] width 1113 height 58
click at [719, 100] on div "Cash Out From Drawer CM727J-18689 Feedback" at bounding box center [570, 91] width 1113 height 46
